Goal: Check status: Check status

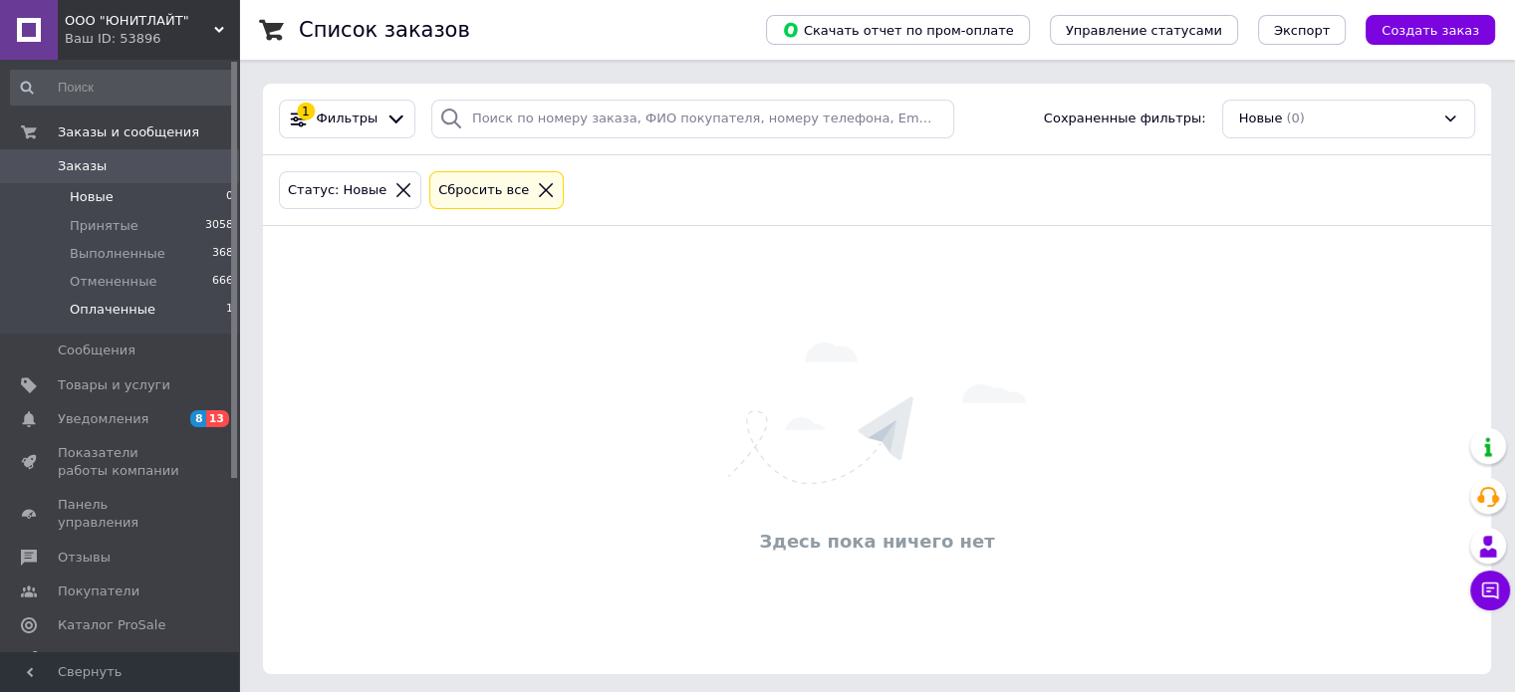
click at [89, 310] on span "Оплаченные" at bounding box center [113, 310] width 86 height 18
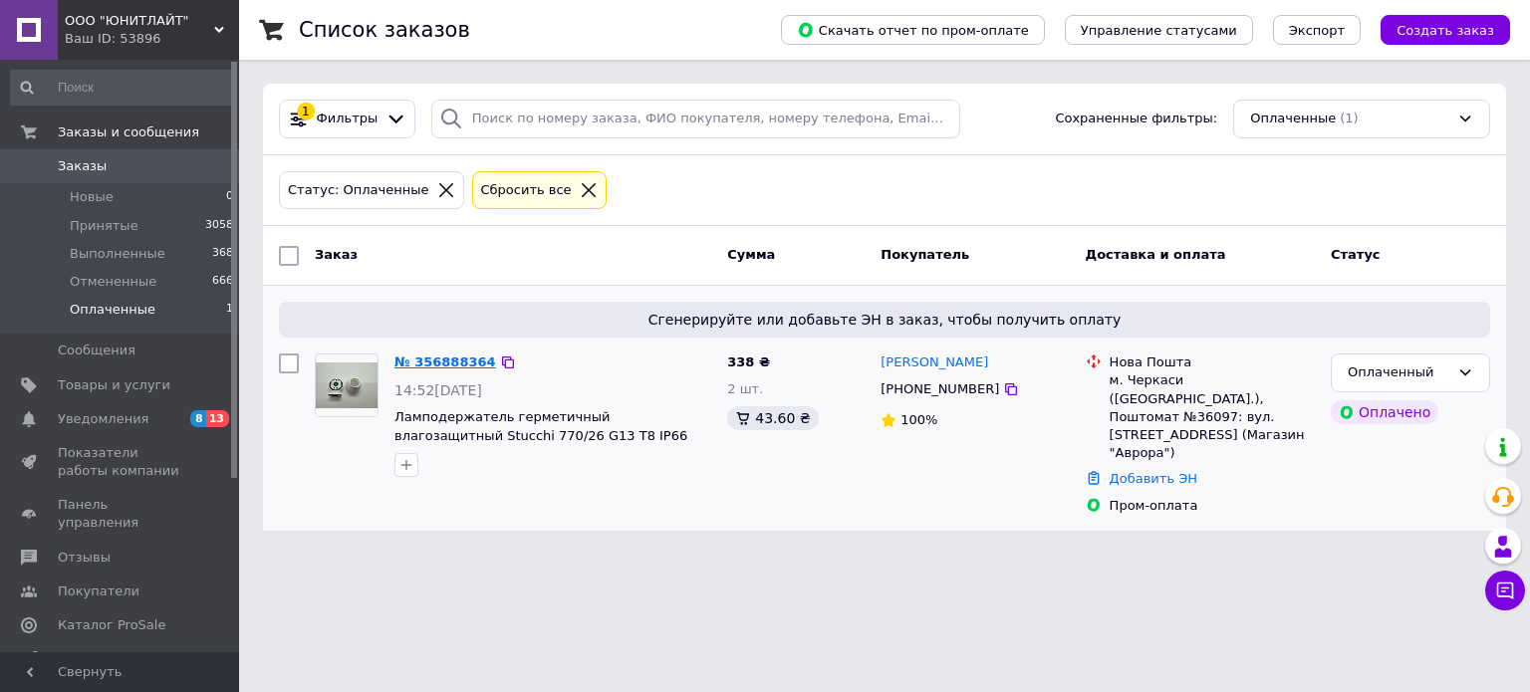
click at [451, 363] on link "№ 356888364" at bounding box center [445, 361] width 102 height 15
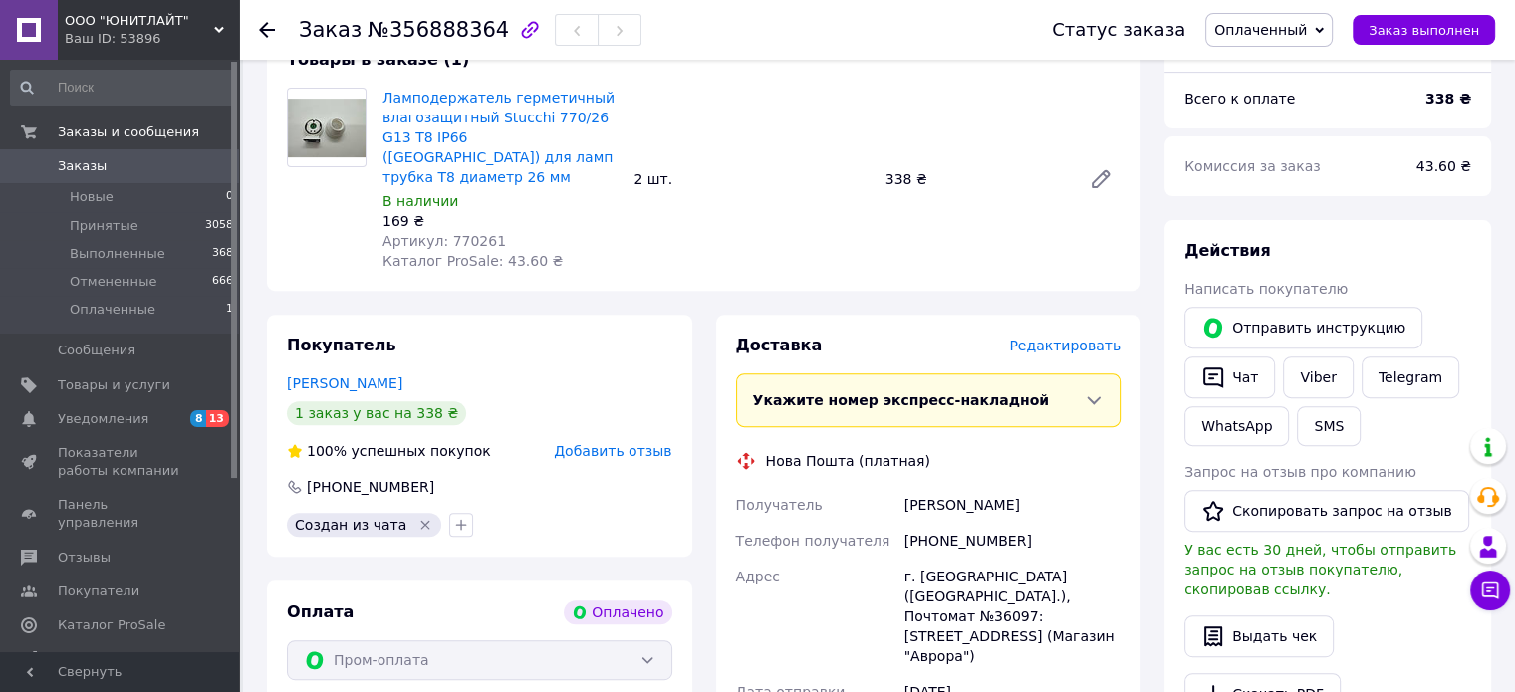
scroll to position [797, 0]
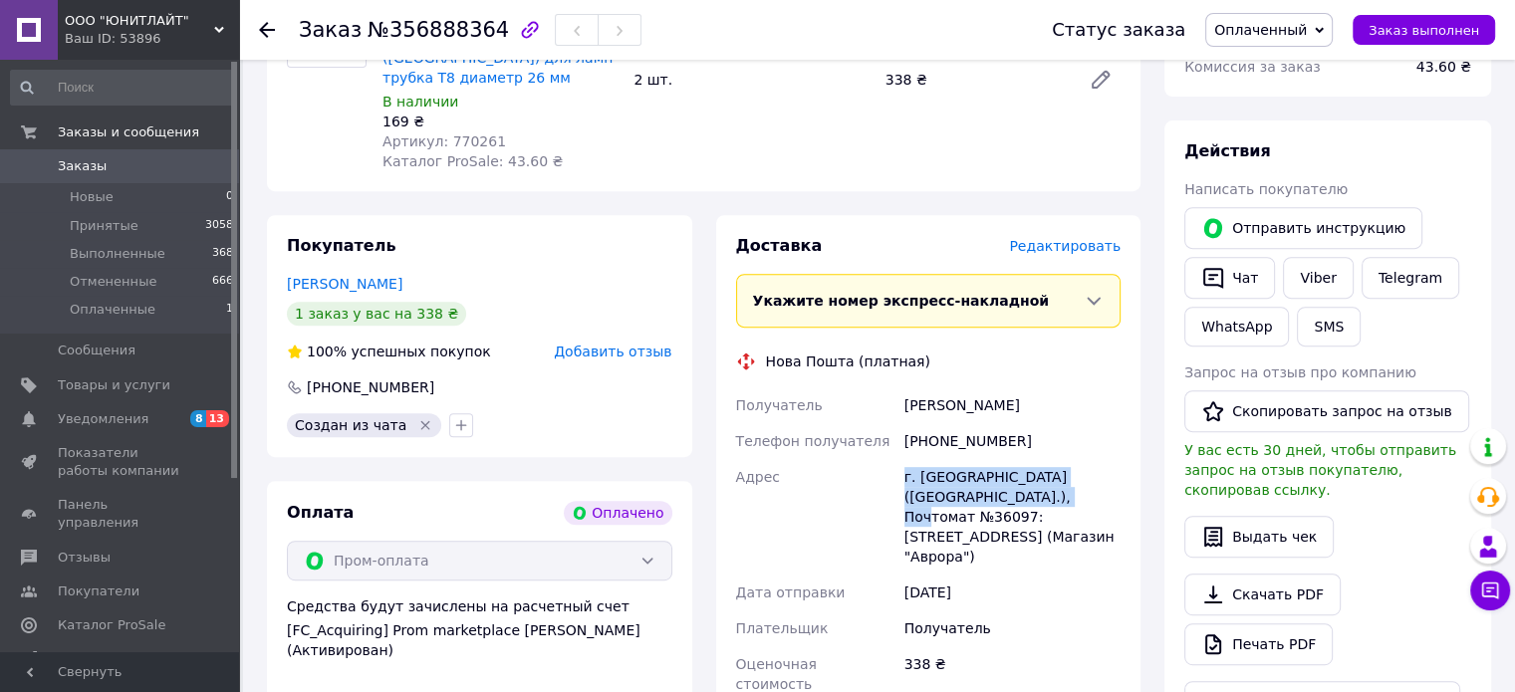
drag, startPoint x: 902, startPoint y: 454, endPoint x: 1024, endPoint y: 481, distance: 124.4
click at [1024, 481] on div "г. [GEOGRAPHIC_DATA] ([GEOGRAPHIC_DATA].), Почтомат №36097: [STREET_ADDRESS] (М…" at bounding box center [1012, 517] width 224 height 116
copy div "г. [GEOGRAPHIC_DATA] ([GEOGRAPHIC_DATA].), Почтомат №36097"
drag, startPoint x: 976, startPoint y: 423, endPoint x: 1008, endPoint y: 425, distance: 31.9
click at [1008, 425] on div "[PHONE_NUMBER]" at bounding box center [1012, 441] width 224 height 36
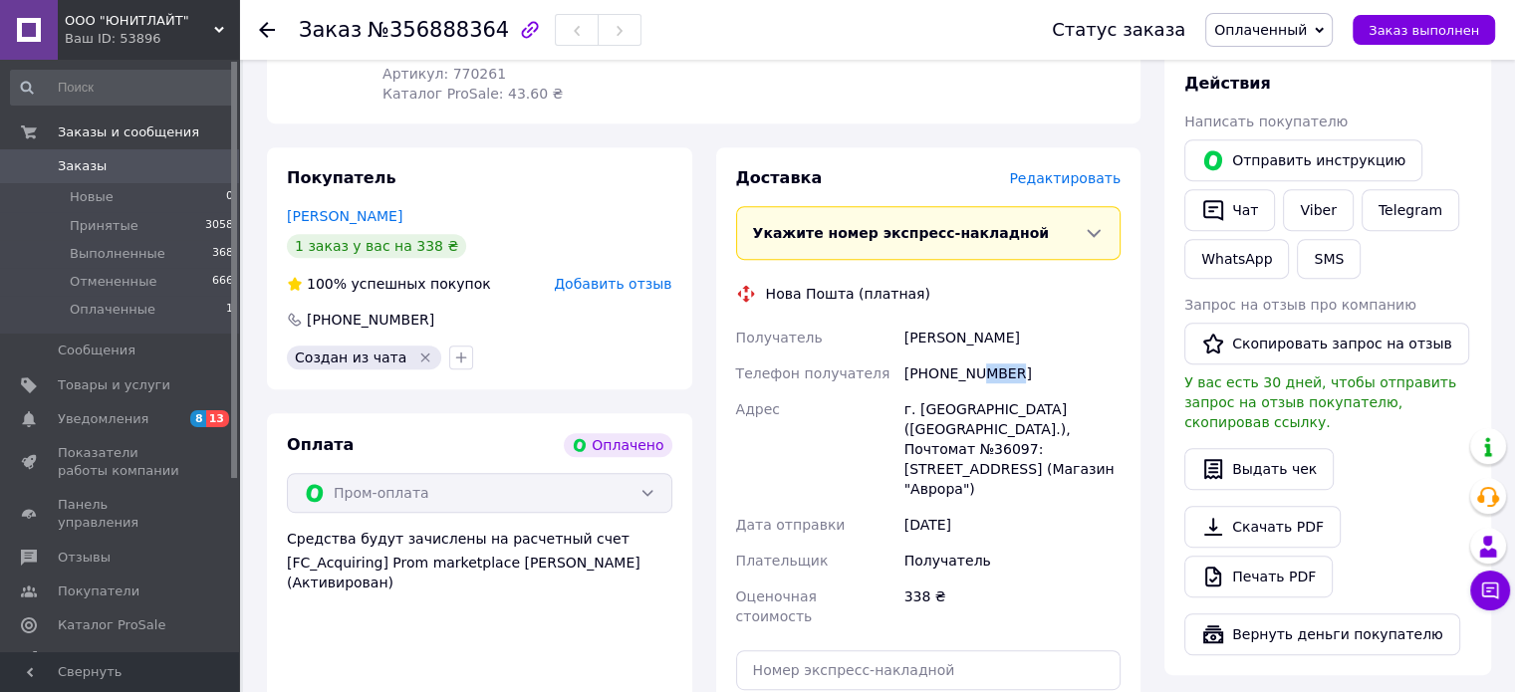
scroll to position [896, 0]
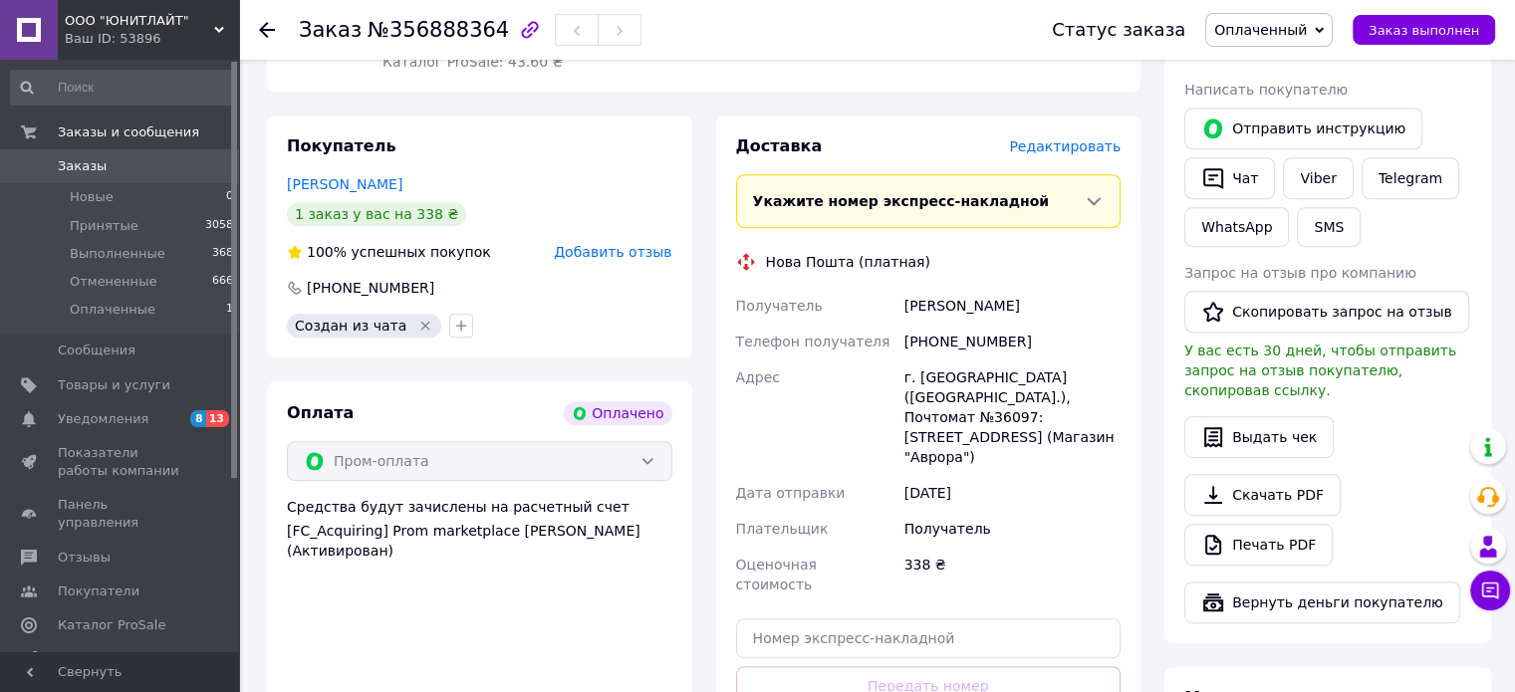
click at [960, 324] on div "[PHONE_NUMBER]" at bounding box center [1012, 342] width 224 height 36
copy div "380504641726"
click at [929, 288] on div "[PERSON_NAME]" at bounding box center [1012, 306] width 224 height 36
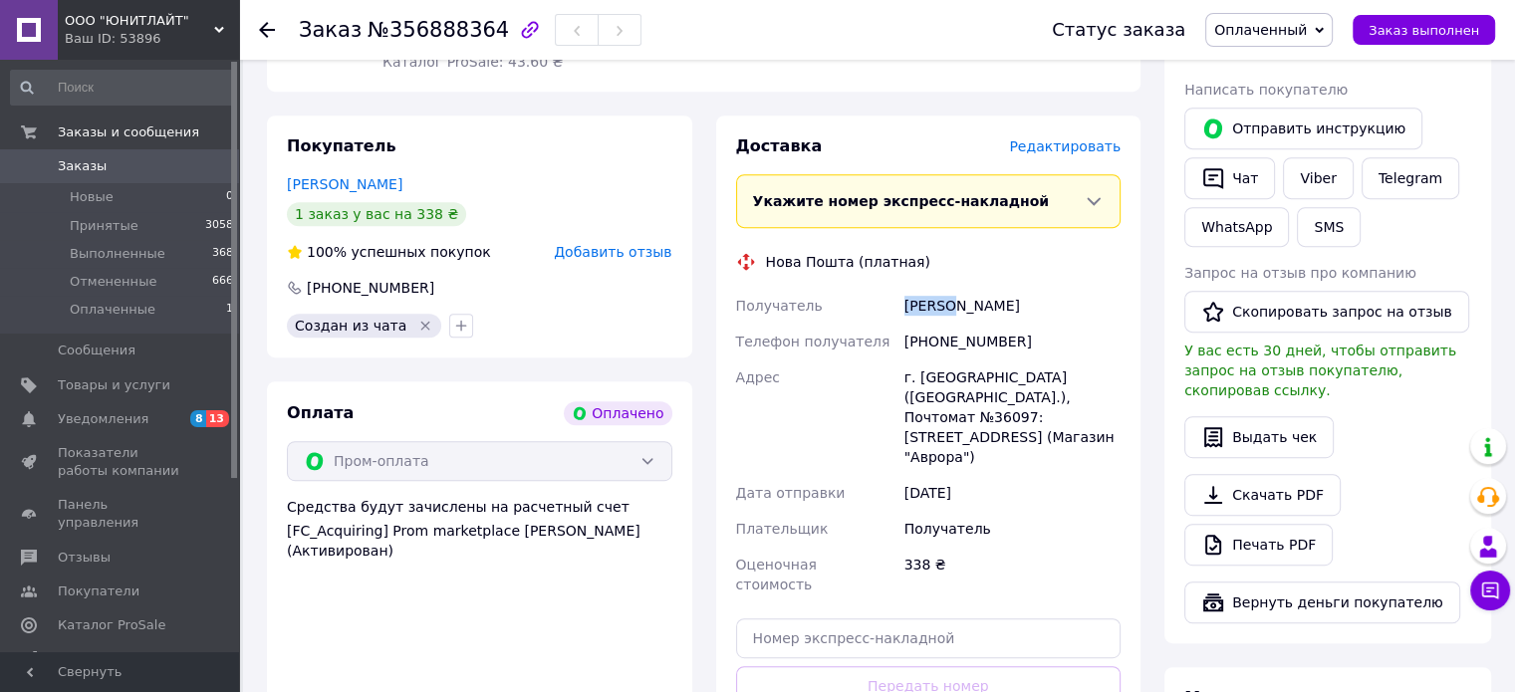
copy div "Палий"
click at [962, 288] on div "[PERSON_NAME]" at bounding box center [1012, 306] width 224 height 36
copy div "Лилия"
click at [1000, 377] on div "г. [GEOGRAPHIC_DATA] ([GEOGRAPHIC_DATA].), Почтомат №36097: [STREET_ADDRESS] (М…" at bounding box center [1012, 417] width 224 height 116
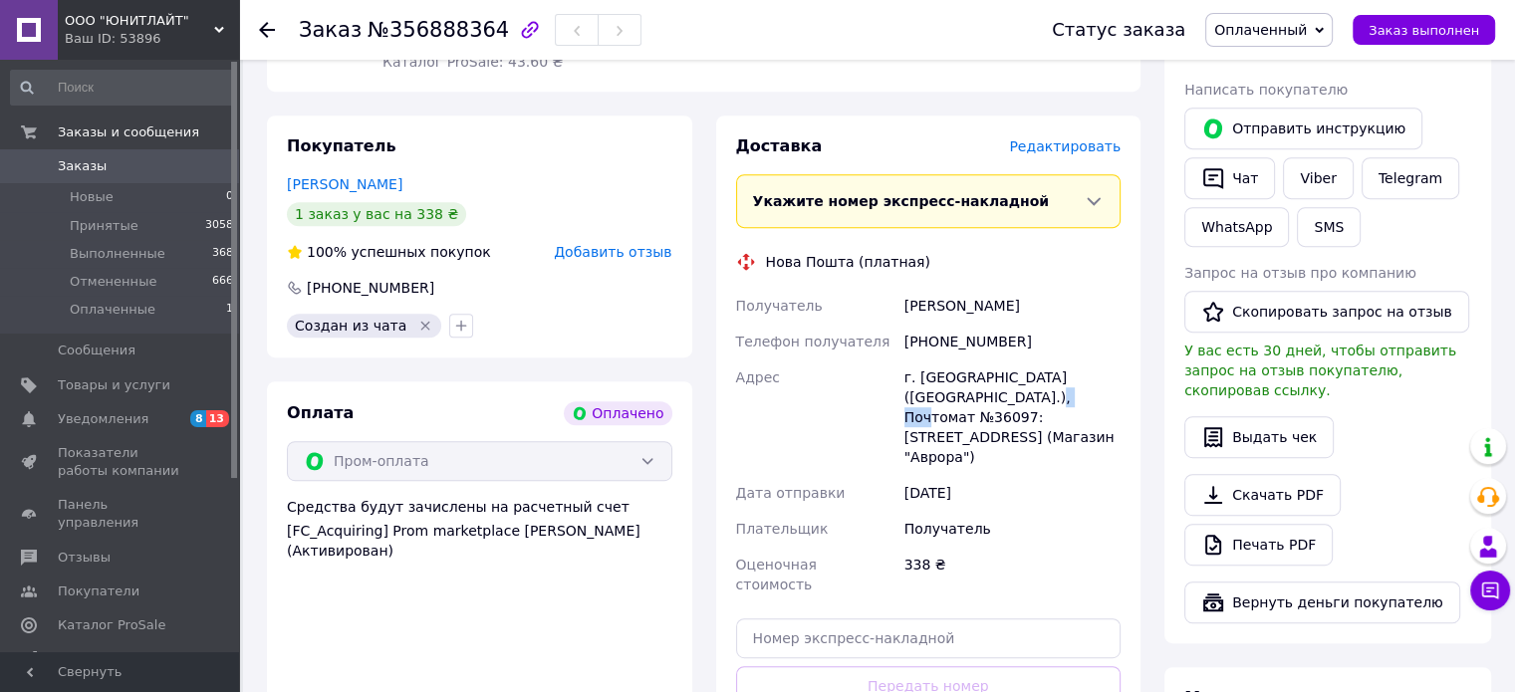
click at [1000, 377] on div "г. [GEOGRAPHIC_DATA] ([GEOGRAPHIC_DATA].), Почтомат №36097: [STREET_ADDRESS] (М…" at bounding box center [1012, 417] width 224 height 116
copy div "36097"
click at [795, 618] on input "text" at bounding box center [928, 638] width 385 height 40
paste input "20451225199681"
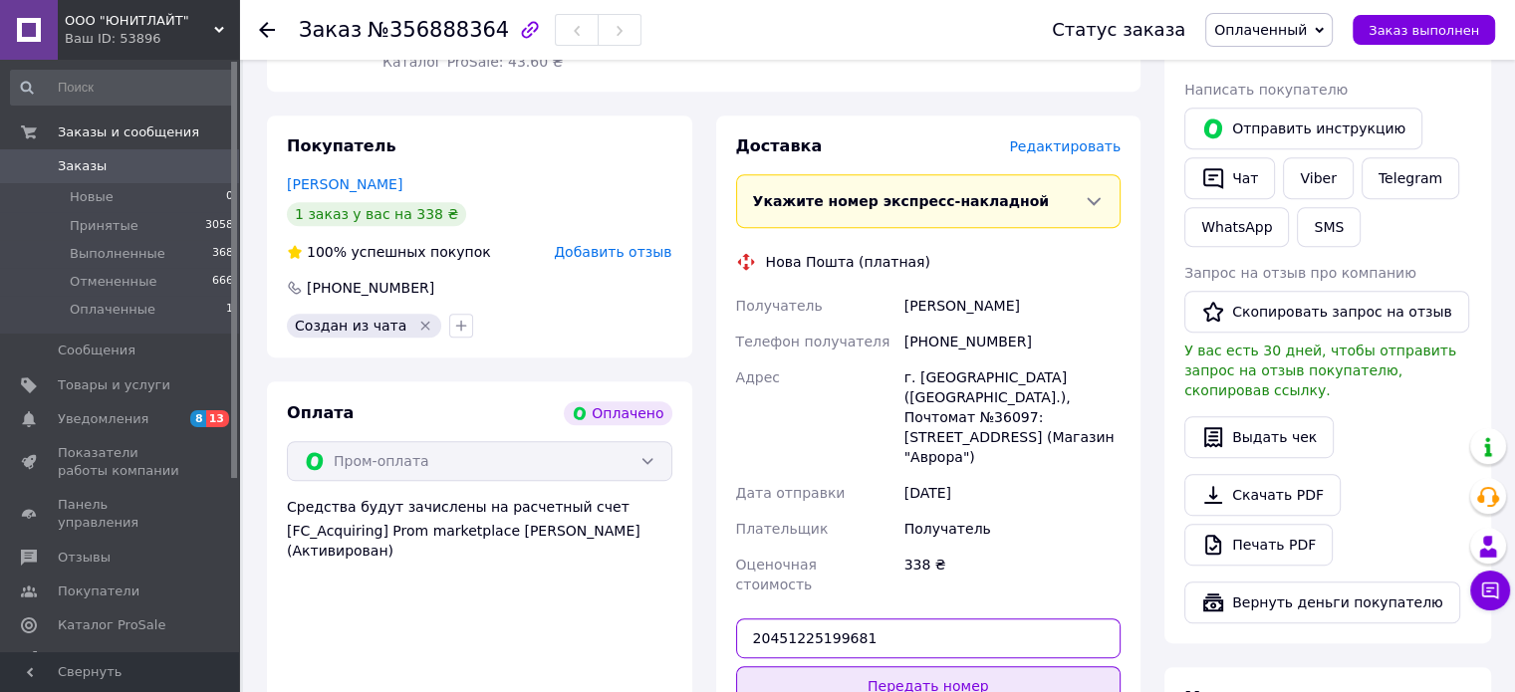
type input "20451225199681"
click at [936, 666] on button "Передать номер" at bounding box center [928, 686] width 385 height 40
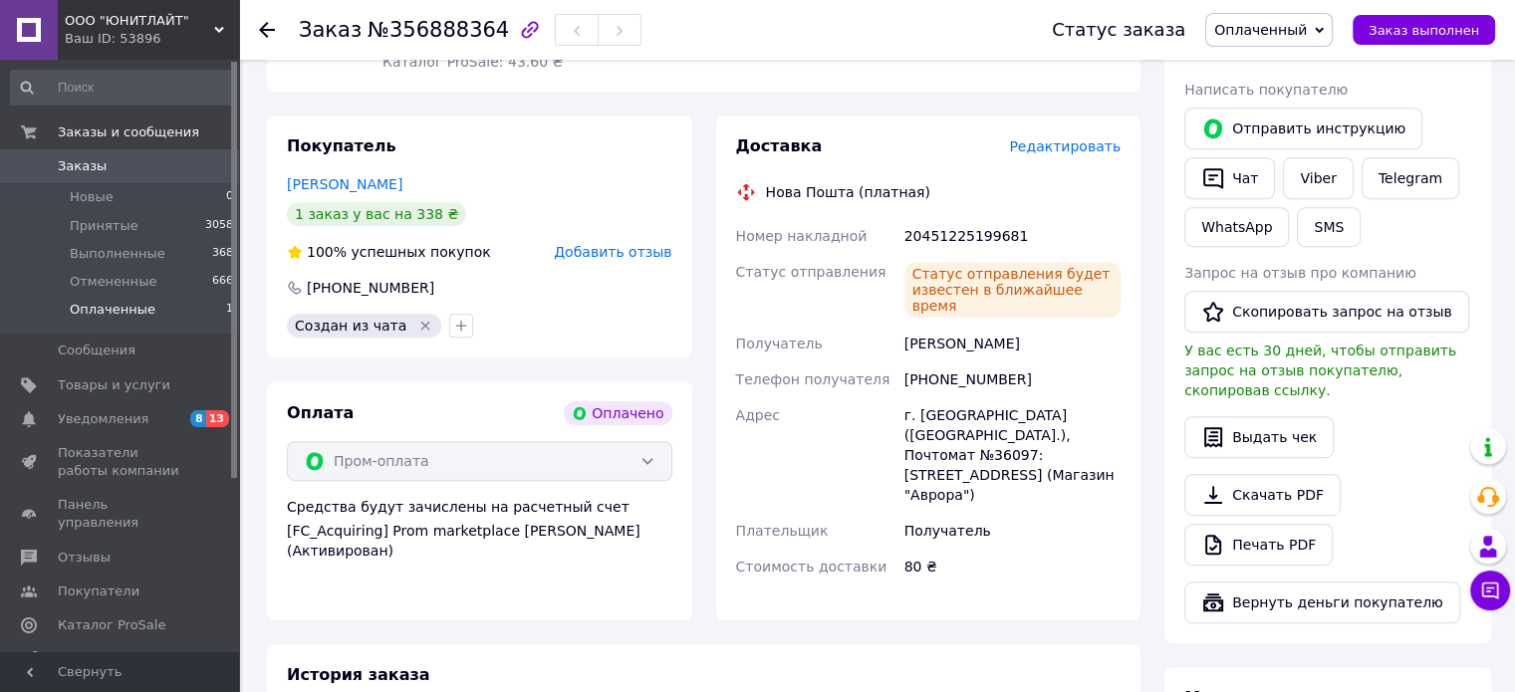
click at [98, 307] on span "Оплаченные" at bounding box center [113, 310] width 86 height 18
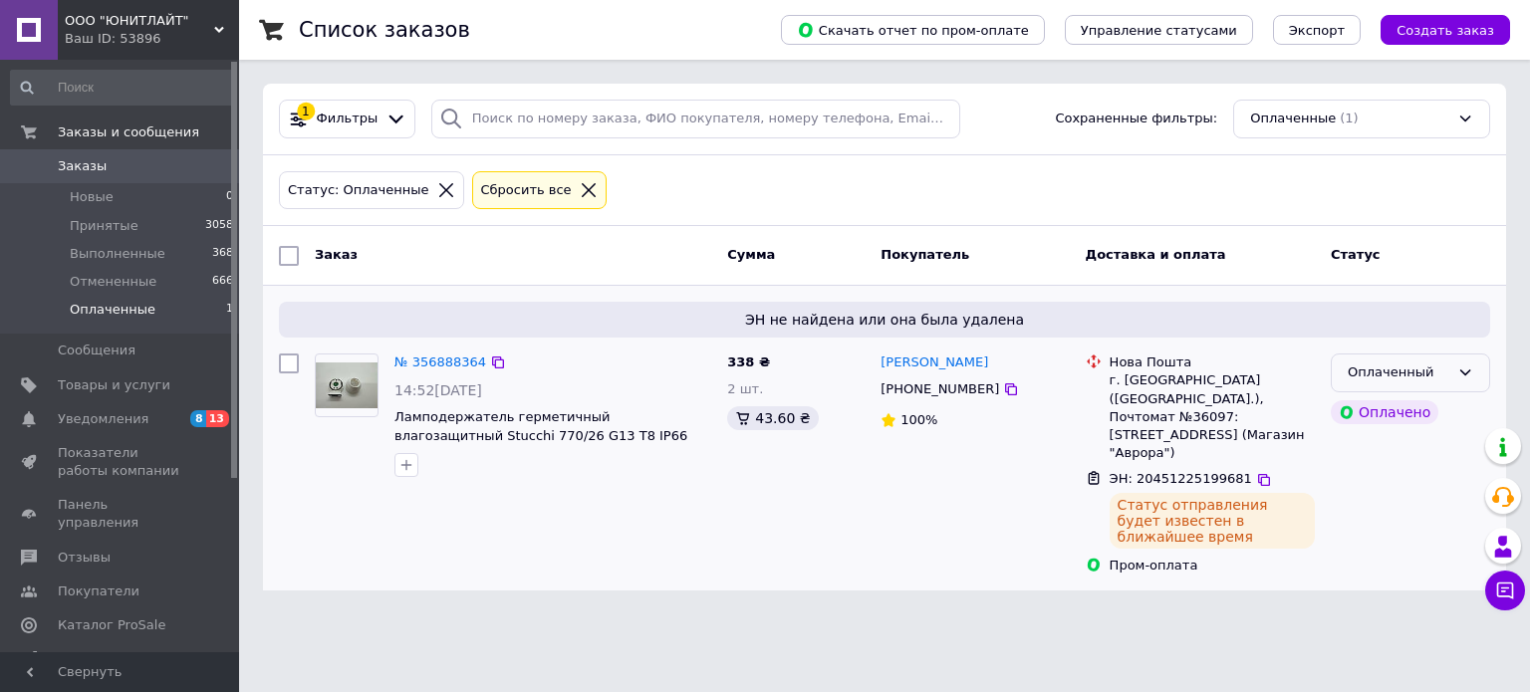
click at [1418, 369] on div "Оплаченный" at bounding box center [1398, 372] width 102 height 21
click at [1392, 409] on li "Принят" at bounding box center [1409, 414] width 157 height 37
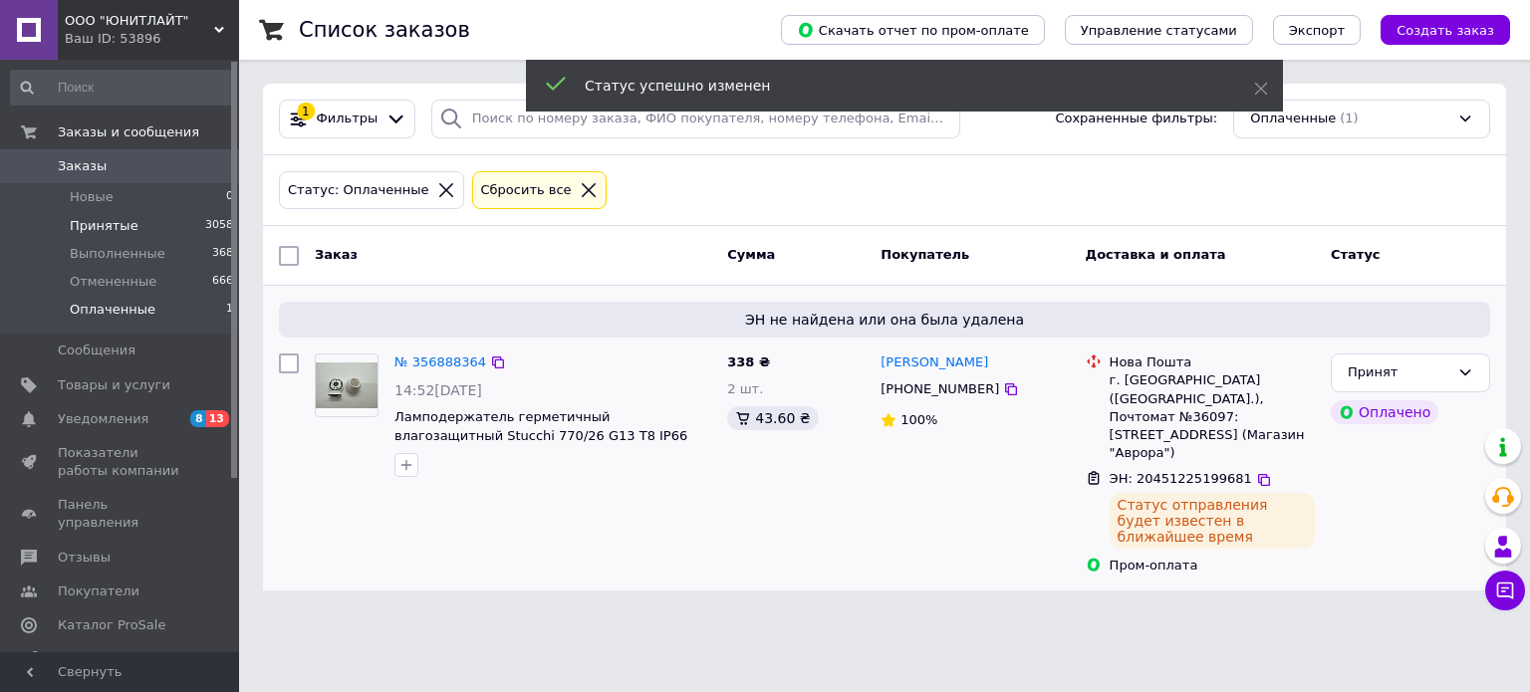
click at [111, 221] on span "Принятые" at bounding box center [104, 226] width 69 height 18
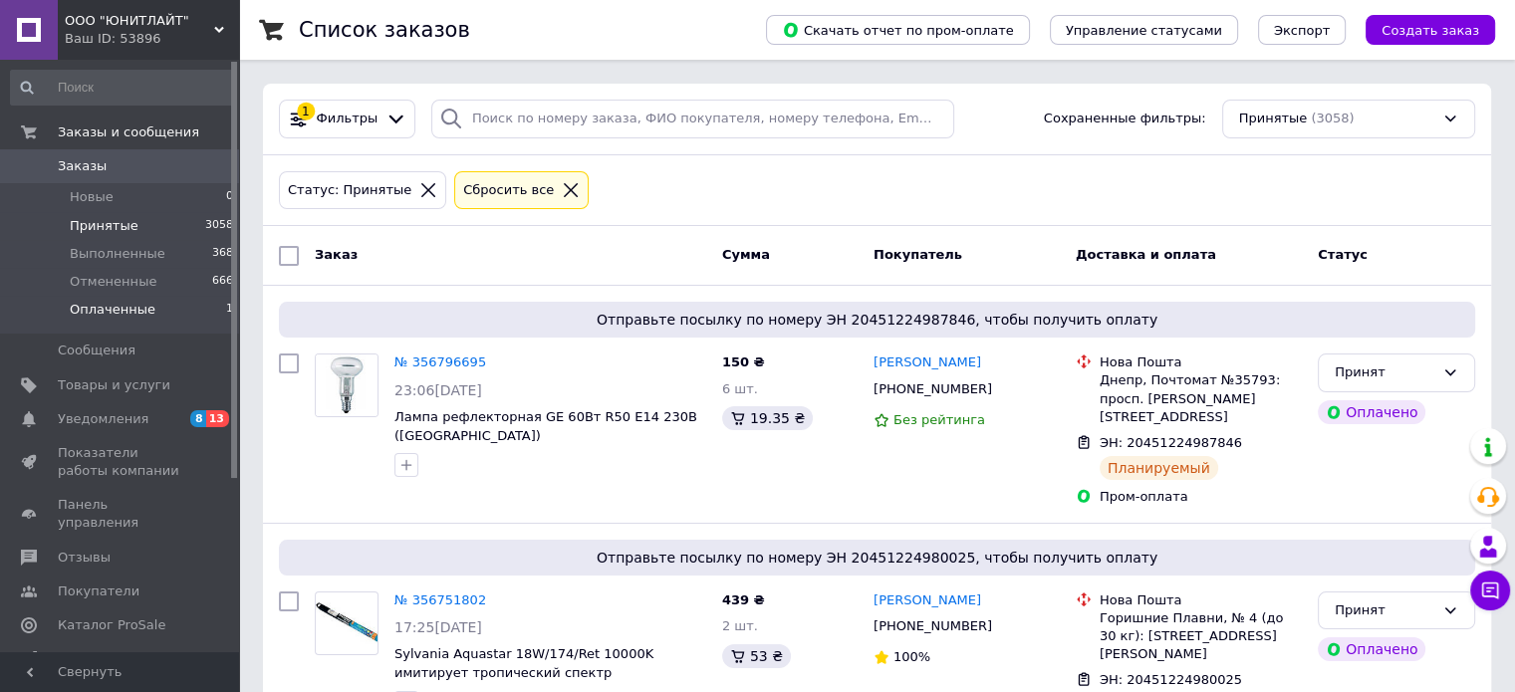
click at [100, 311] on span "Оплаченные" at bounding box center [113, 310] width 86 height 18
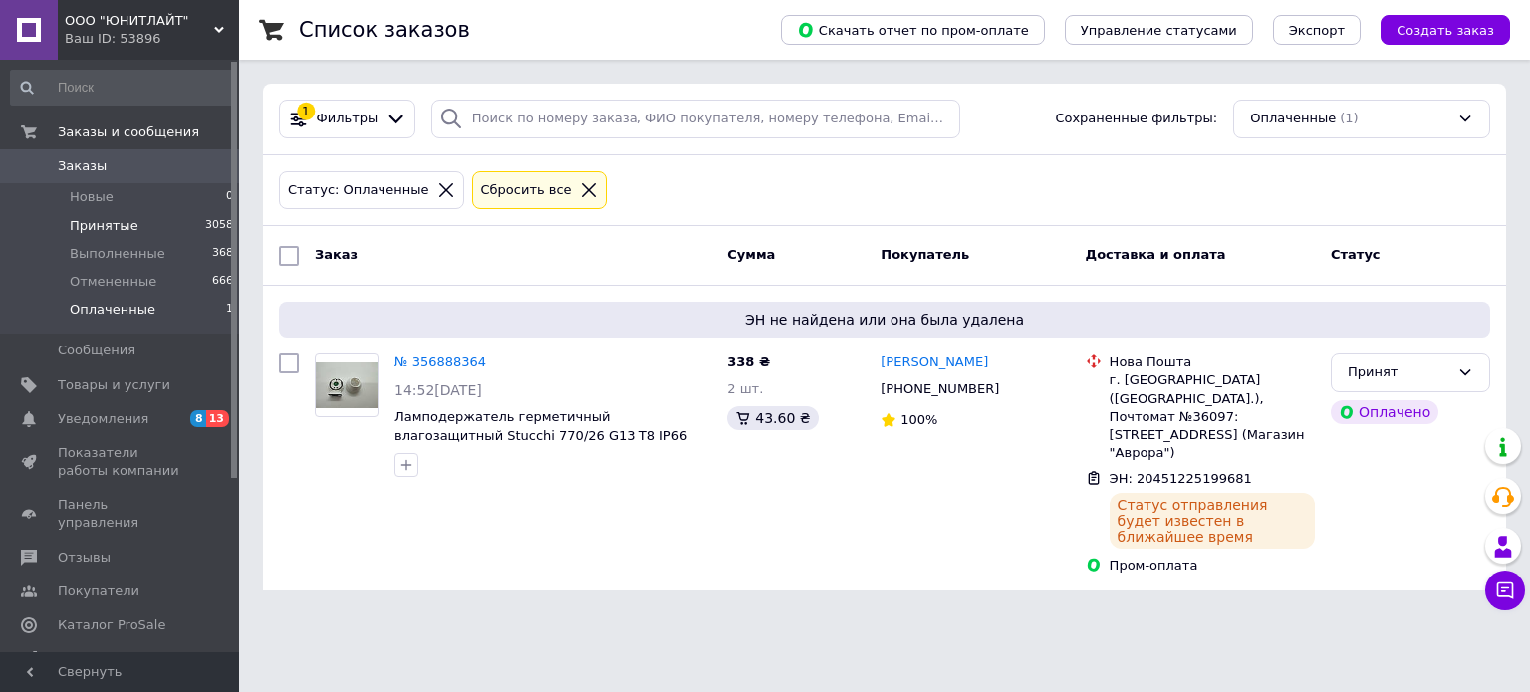
click at [121, 218] on span "Принятые" at bounding box center [104, 226] width 69 height 18
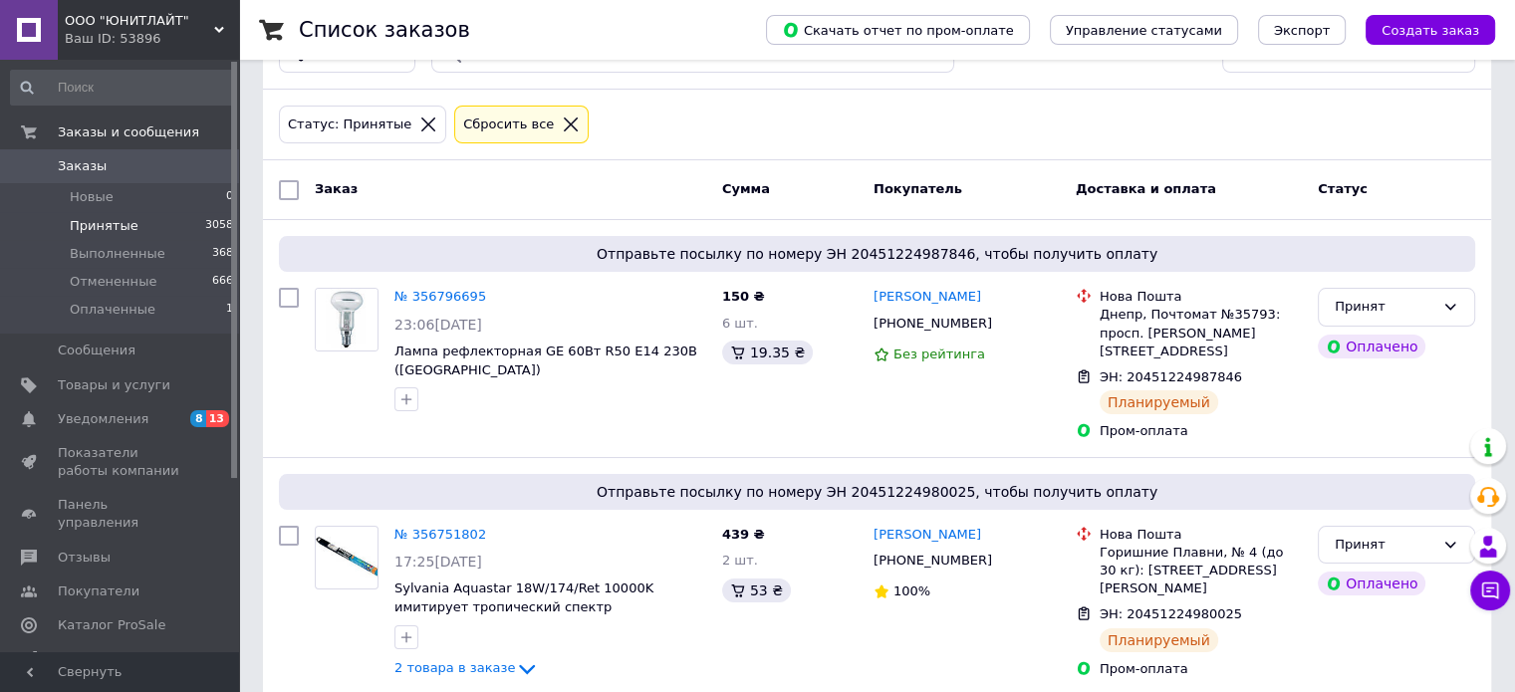
scroll to position [100, 0]
